Goal: Task Accomplishment & Management: Manage account settings

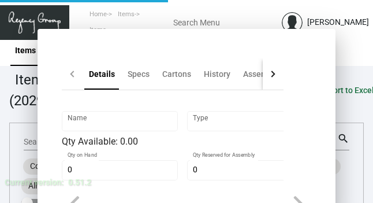
type input "Memo Note Pad"
type input "Inventory"
type input "8,250"
type input "$ 0.48"
type input "GRAY-Notepad-17"
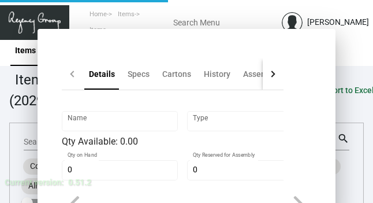
type input "Standard"
type input "400"
type input "1,000"
type input "$ 0.48"
type input "$ 0.79"
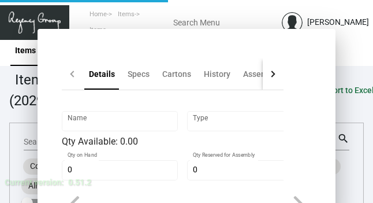
checkbox input "true"
type input "United States Dollar $"
